Goal: Task Accomplishment & Management: Use online tool/utility

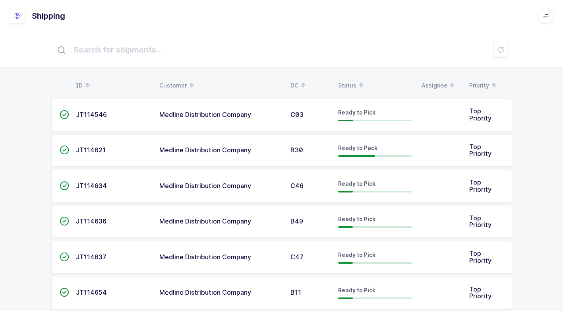
click at [259, 143] on td "Medline Distribution Company" at bounding box center [220, 150] width 131 height 33
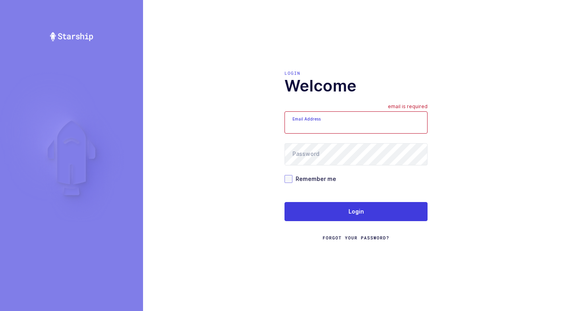
type input "walkerj@gmail.com"
click at [286, 177] on span at bounding box center [289, 179] width 8 height 8
click at [293, 175] on input "Remember me" at bounding box center [293, 175] width 0 height 0
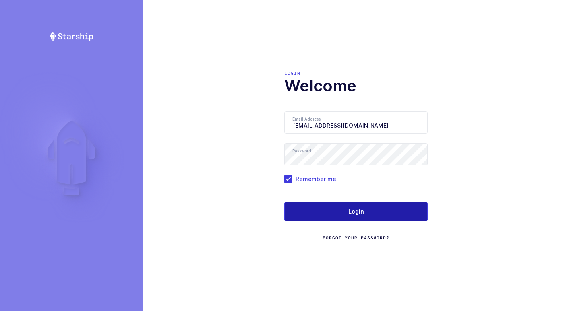
click at [297, 204] on button "Login" at bounding box center [356, 211] width 143 height 19
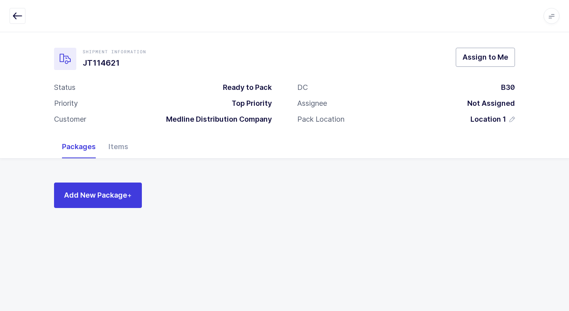
click at [465, 57] on span "Assign to Me" at bounding box center [486, 57] width 46 height 10
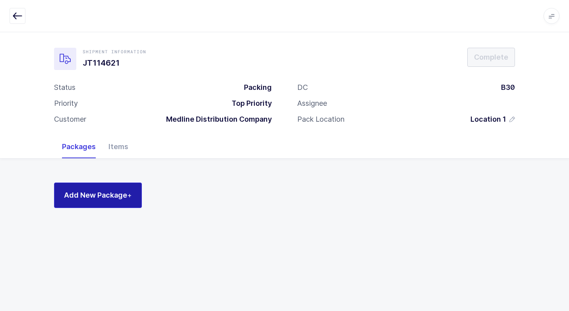
click at [115, 196] on span "Add New Package +" at bounding box center [98, 195] width 68 height 10
